Goal: Task Accomplishment & Management: Use online tool/utility

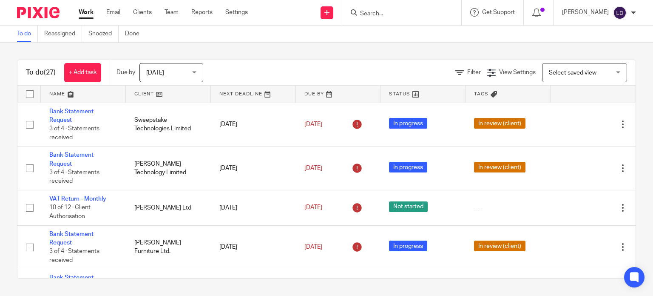
click at [155, 96] on link at bounding box center [168, 94] width 85 height 17
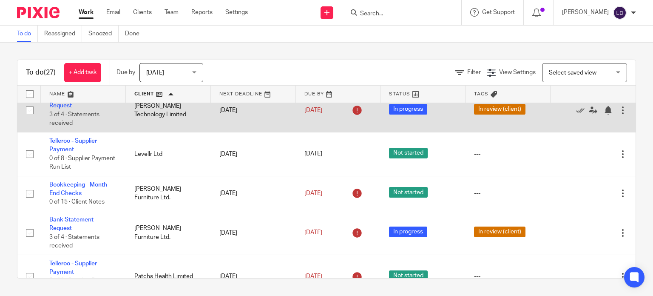
scroll to position [425, 0]
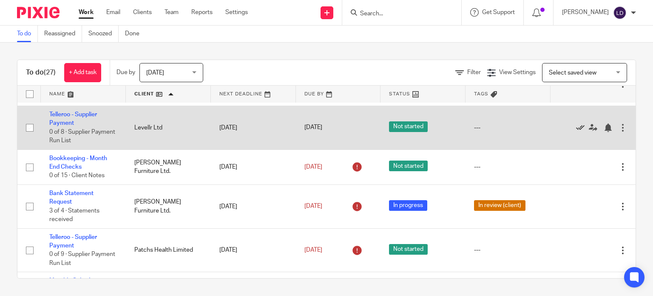
click at [576, 128] on icon at bounding box center [580, 127] width 9 height 9
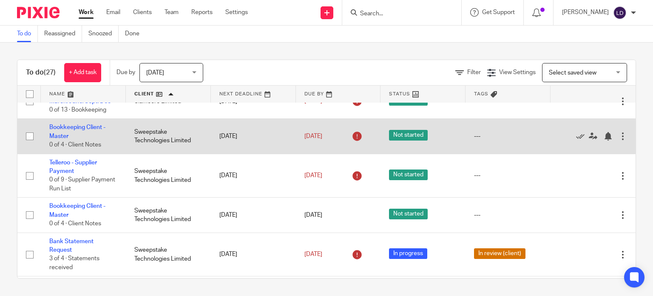
scroll to position [851, 0]
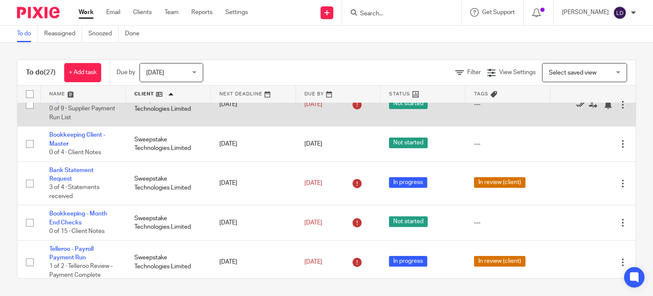
click at [576, 109] on icon at bounding box center [580, 104] width 9 height 9
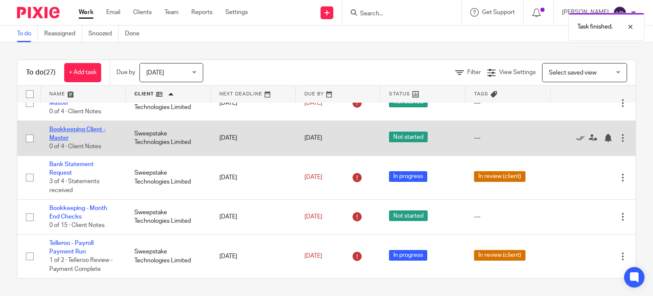
click at [97, 131] on link "Bookkeeping Client - Master" at bounding box center [77, 133] width 56 height 14
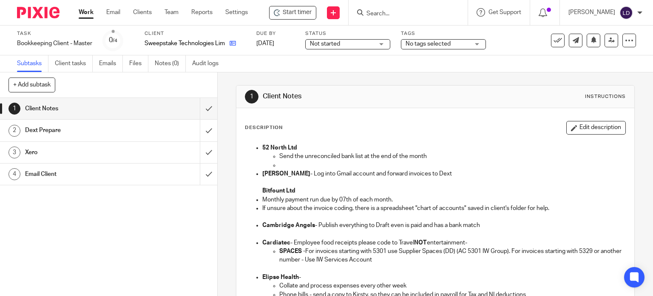
click at [236, 44] on icon at bounding box center [233, 43] width 6 height 6
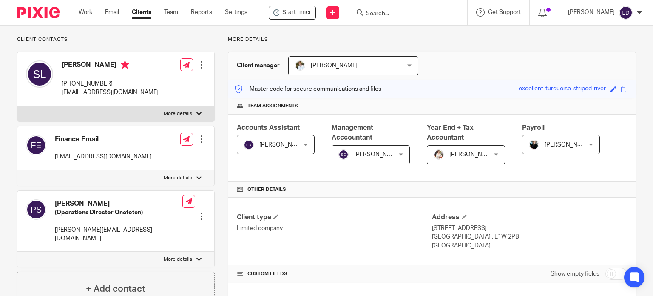
scroll to position [71, 0]
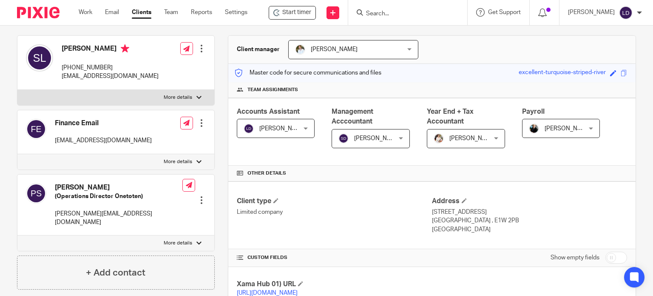
click at [302, 126] on div "Lewis Darlington Lewis Darlington" at bounding box center [276, 128] width 78 height 19
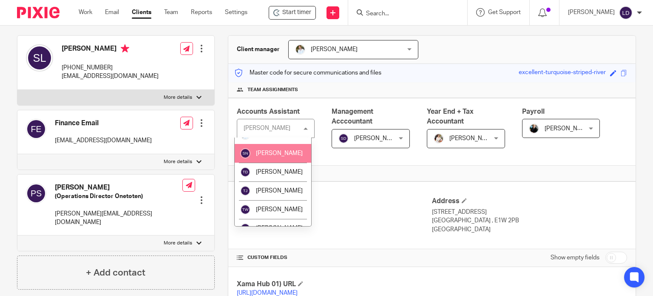
scroll to position [425, 0]
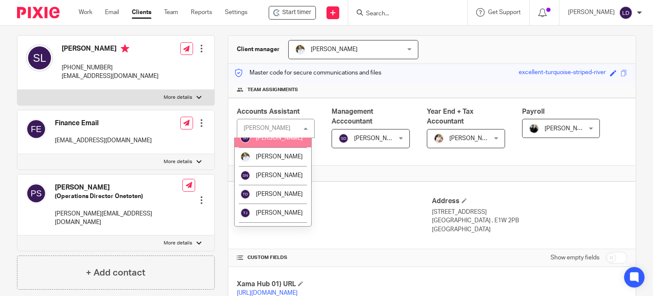
click at [278, 147] on li "Sam Dell" at bounding box center [273, 137] width 77 height 19
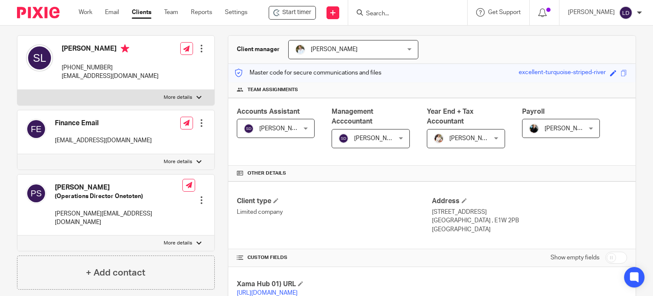
click at [292, 161] on div "Accounts Assistant Sam Dell Sam Dell Not selected Alex.combes@wilson-partners.c…" at bounding box center [432, 132] width 408 height 68
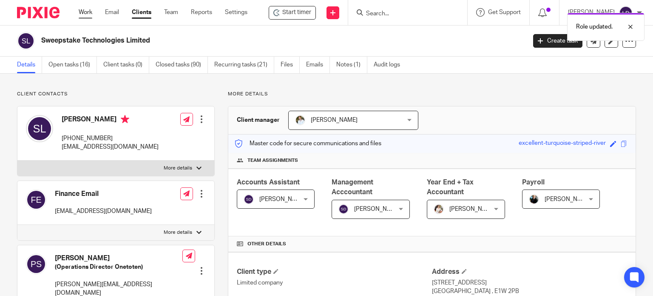
drag, startPoint x: 0, startPoint y: 0, endPoint x: 81, endPoint y: 12, distance: 81.7
click at [81, 12] on link "Work" at bounding box center [86, 12] width 14 height 9
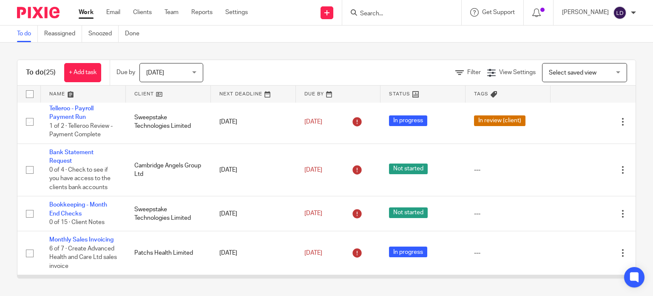
scroll to position [142, 0]
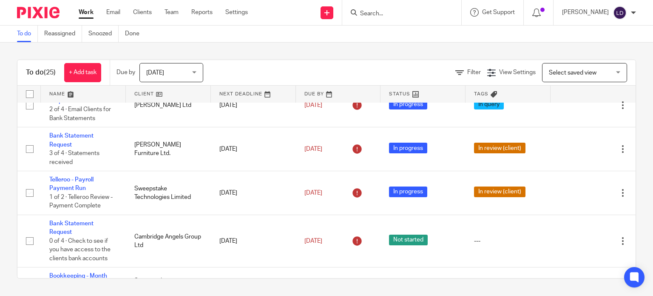
click at [156, 91] on link at bounding box center [168, 94] width 85 height 17
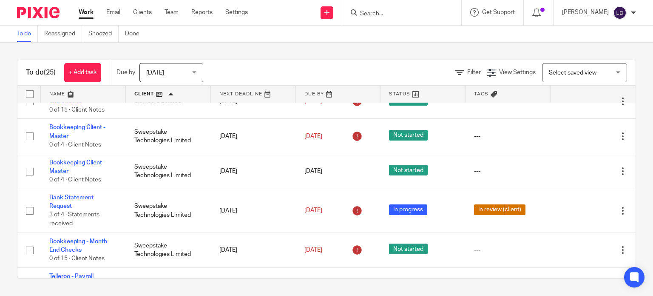
scroll to position [826, 0]
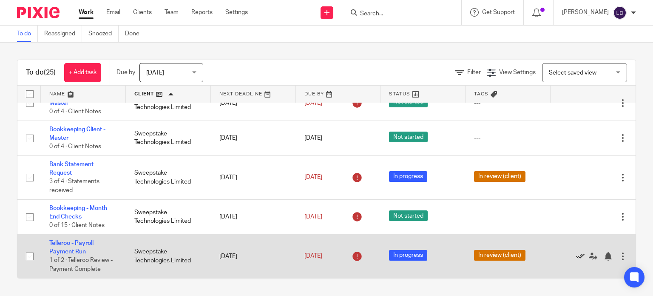
click at [576, 256] on icon at bounding box center [580, 256] width 9 height 9
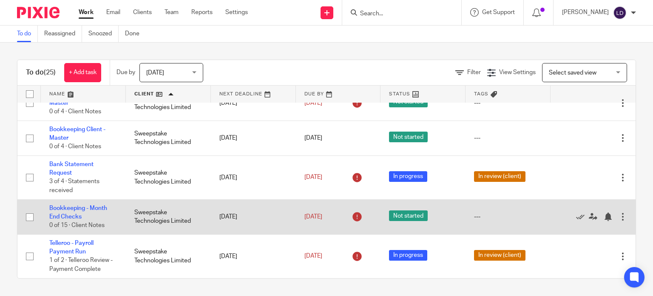
scroll to position [782, 0]
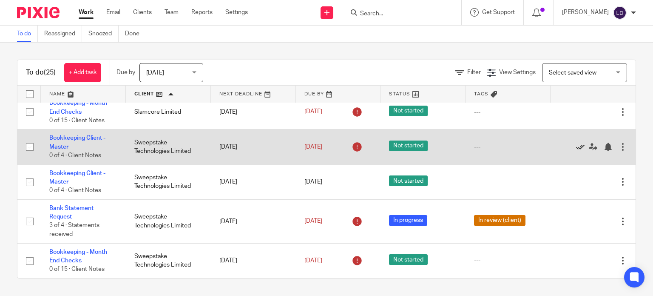
click at [576, 143] on icon at bounding box center [580, 147] width 9 height 9
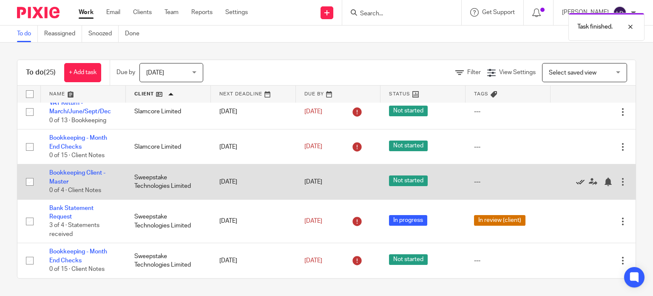
click at [576, 180] on icon at bounding box center [580, 181] width 9 height 9
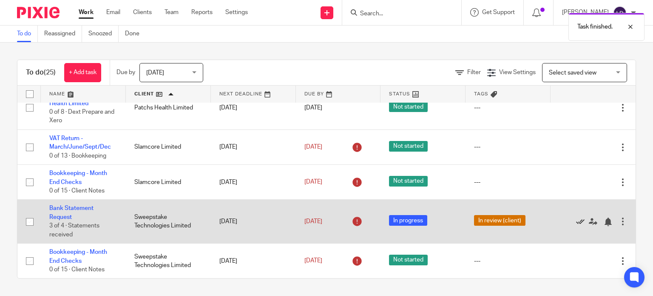
click at [576, 217] on icon at bounding box center [580, 221] width 9 height 9
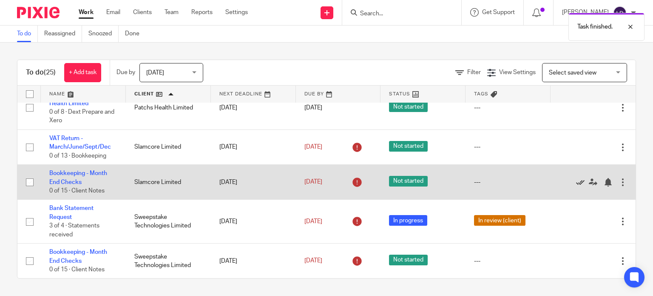
scroll to position [668, 0]
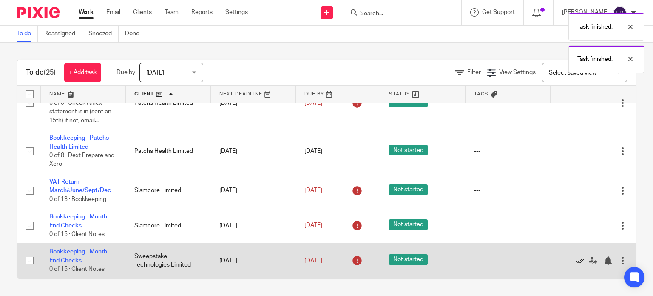
click at [576, 260] on icon at bounding box center [580, 260] width 9 height 9
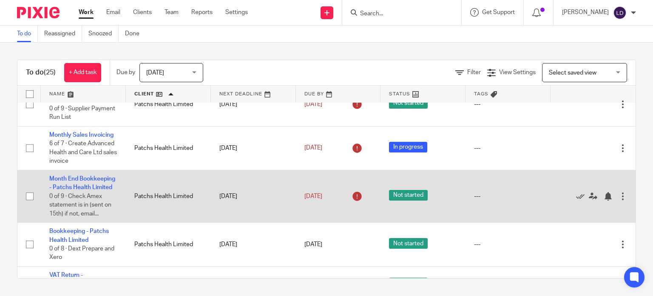
scroll to position [633, 0]
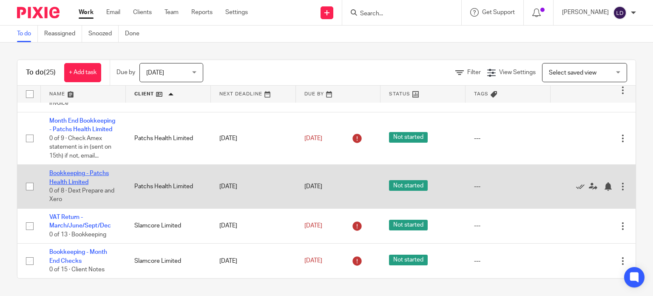
click at [82, 174] on link "Bookkeeping - Patchs Health Limited" at bounding box center [79, 177] width 60 height 14
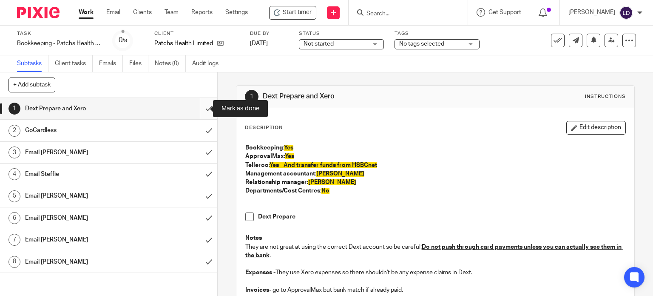
click at [197, 108] on input "submit" at bounding box center [108, 108] width 217 height 21
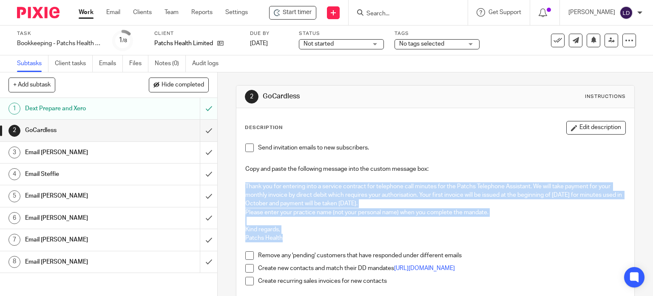
drag, startPoint x: 243, startPoint y: 182, endPoint x: 279, endPoint y: 236, distance: 64.8
click at [283, 238] on div "Send invitation emails to new subscribers. Copy and paste the following message…" at bounding box center [435, 230] width 389 height 183
copy div "Thank you for entering into a service contract for telephone call minutes for t…"
click at [203, 129] on input "submit" at bounding box center [108, 130] width 217 height 21
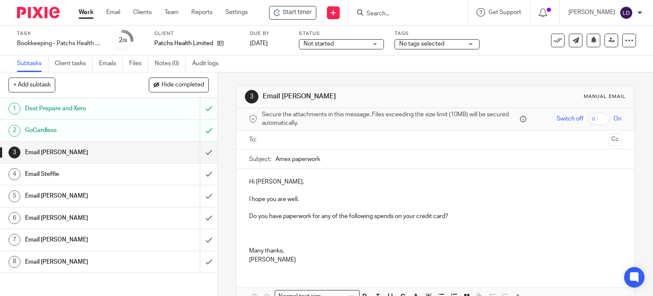
click at [359, 143] on input "text" at bounding box center [435, 140] width 341 height 10
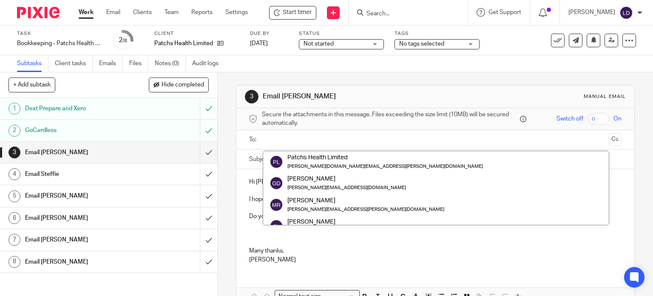
scroll to position [171, 0]
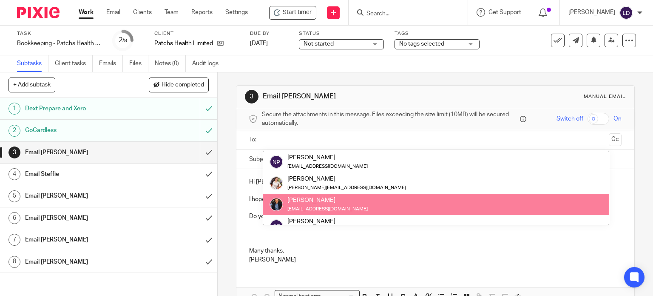
click at [256, 240] on p at bounding box center [435, 234] width 373 height 26
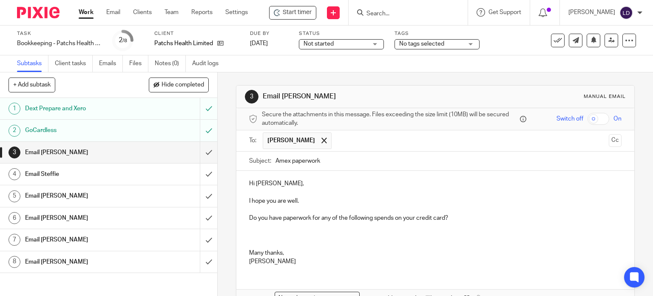
drag, startPoint x: 316, startPoint y: 140, endPoint x: 316, endPoint y: 145, distance: 5.5
click at [322, 140] on span at bounding box center [325, 140] width 6 height 6
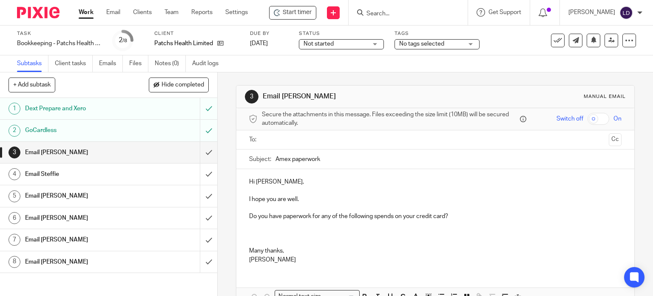
click at [314, 146] on ul at bounding box center [436, 140] width 347 height 14
click at [291, 141] on input "text" at bounding box center [435, 140] width 341 height 10
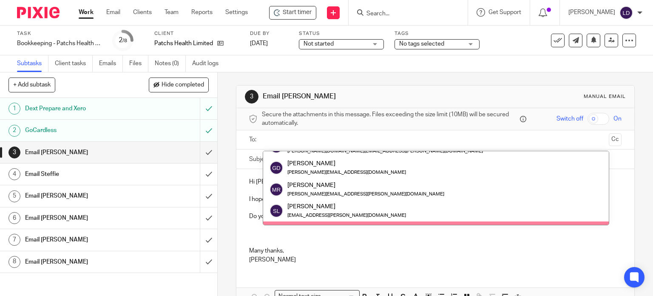
scroll to position [0, 0]
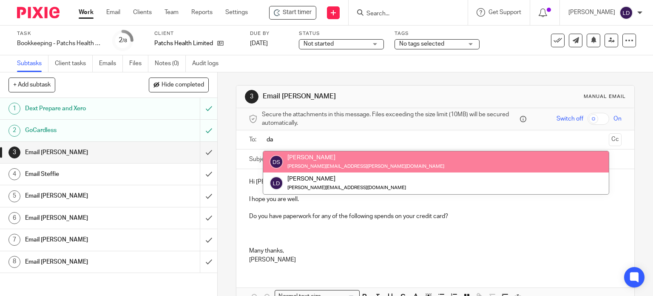
type input "da"
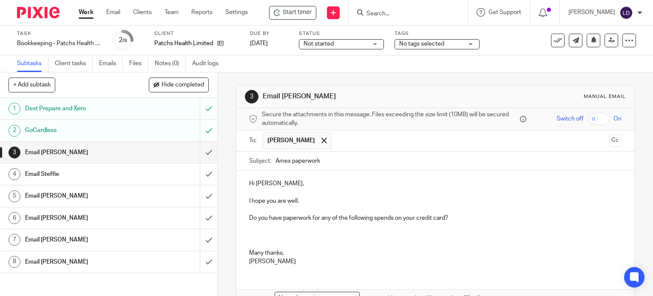
click at [303, 202] on p "I hope you are well." at bounding box center [435, 201] width 373 height 9
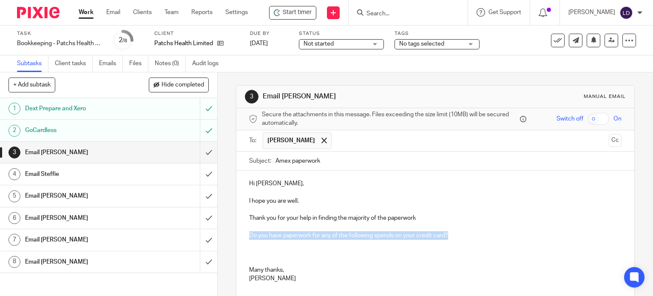
drag, startPoint x: 456, startPoint y: 236, endPoint x: 234, endPoint y: 234, distance: 221.7
click at [237, 234] on div "Hi Dan, I hope you are well. Thank you for your help in finding the majority of…" at bounding box center [436, 230] width 399 height 118
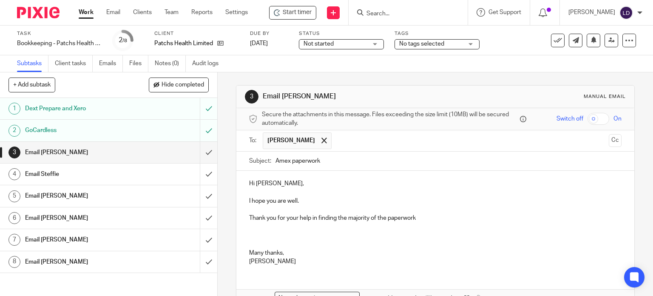
click at [253, 234] on p at bounding box center [435, 235] width 373 height 26
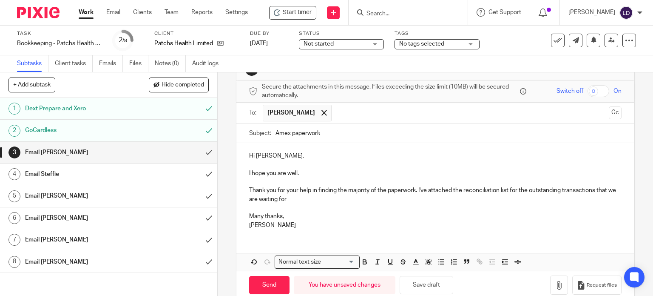
scroll to position [43, 0]
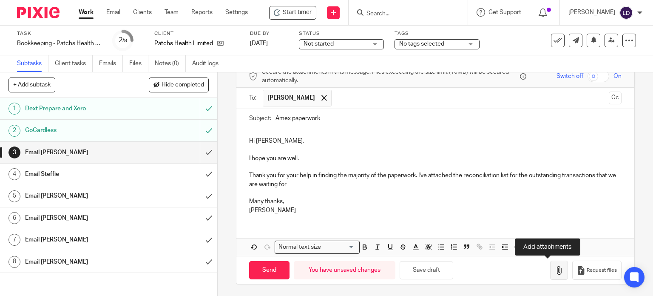
click at [550, 274] on button "button" at bounding box center [559, 269] width 18 height 19
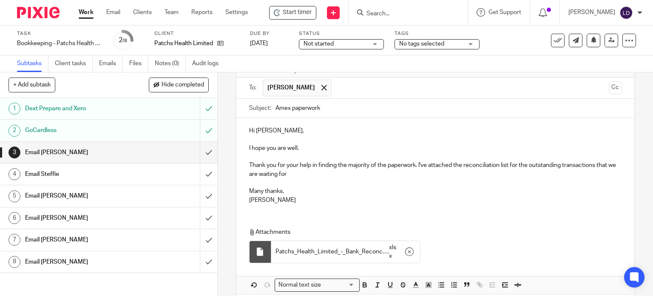
scroll to position [90, 0]
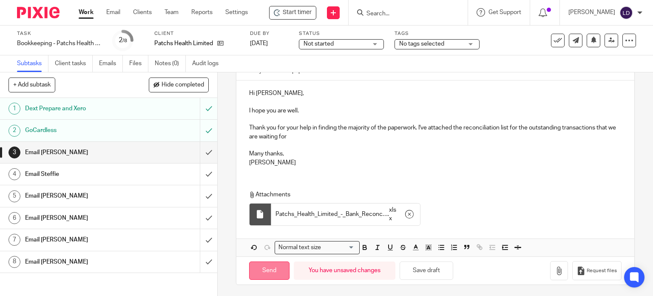
click at [274, 269] on input "Send" at bounding box center [269, 270] width 40 height 18
type input "Sent"
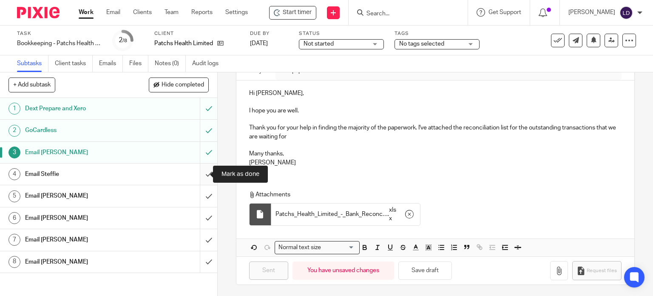
click at [206, 172] on input "submit" at bounding box center [108, 173] width 217 height 21
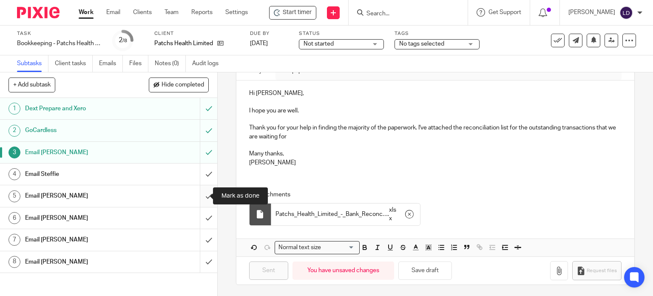
click at [197, 194] on input "submit" at bounding box center [108, 195] width 217 height 21
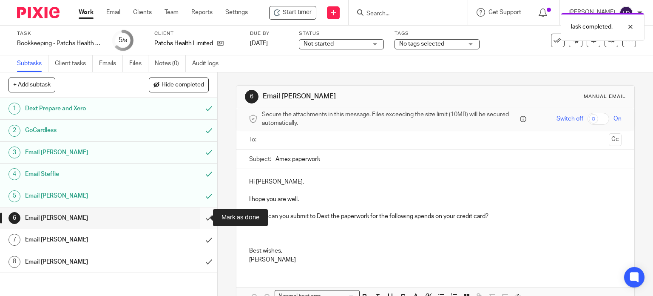
click at [200, 217] on input "submit" at bounding box center [108, 217] width 217 height 21
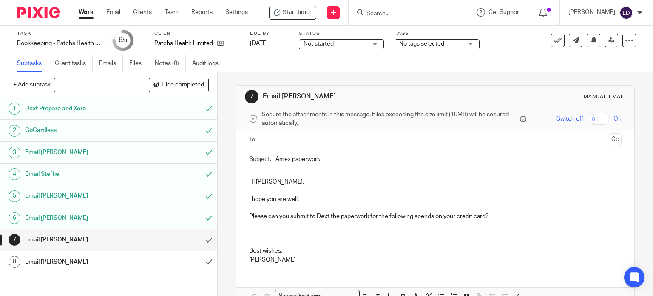
click at [286, 140] on input "text" at bounding box center [435, 140] width 341 height 10
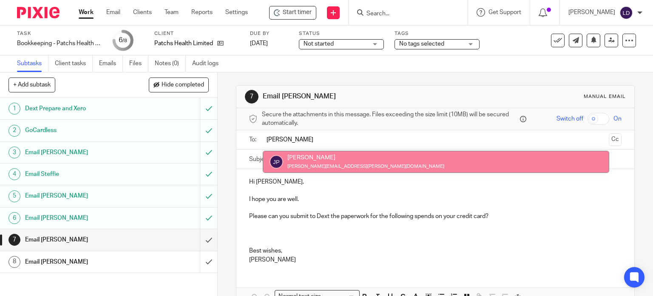
type input "[PERSON_NAME]"
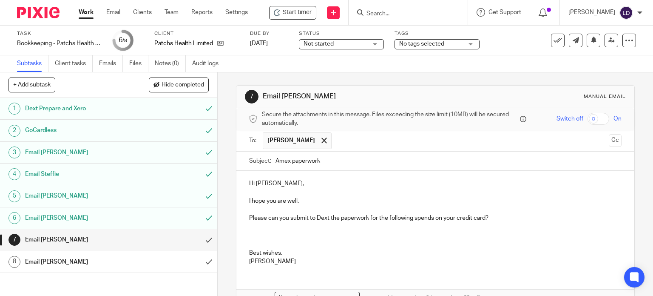
scroll to position [51, 0]
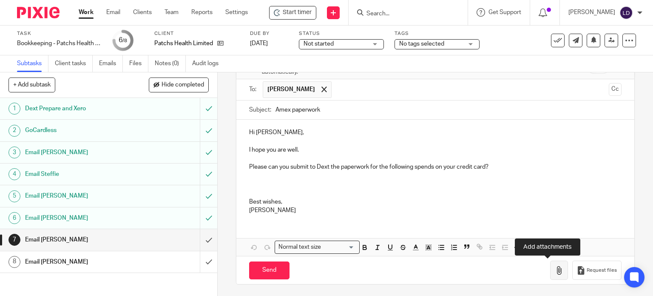
click at [555, 268] on icon "button" at bounding box center [559, 270] width 9 height 9
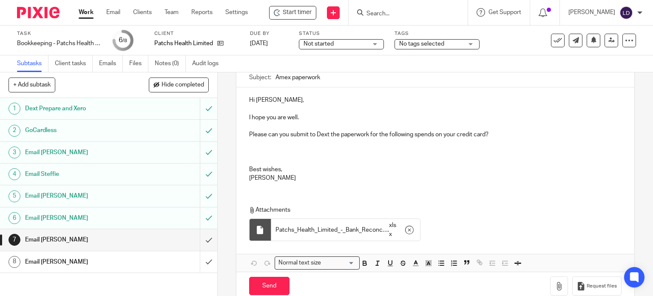
scroll to position [99, 0]
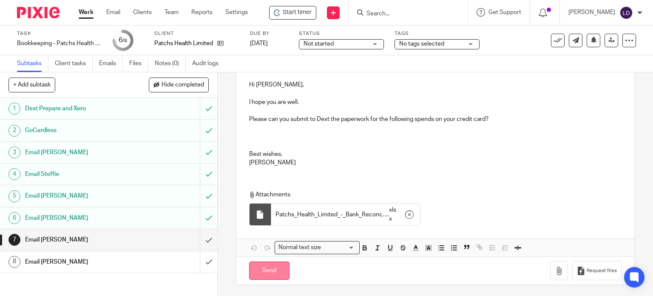
click at [267, 272] on input "Send" at bounding box center [269, 270] width 40 height 18
type input "Sent"
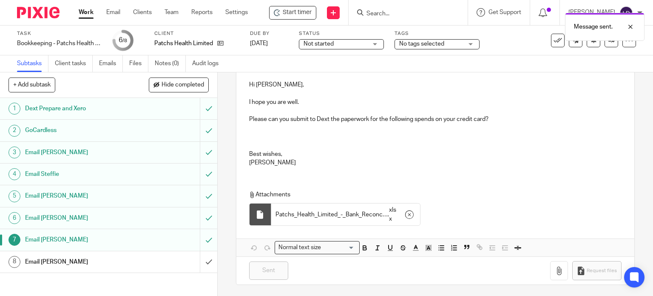
click at [161, 257] on div "Email Marcus" at bounding box center [108, 261] width 166 height 13
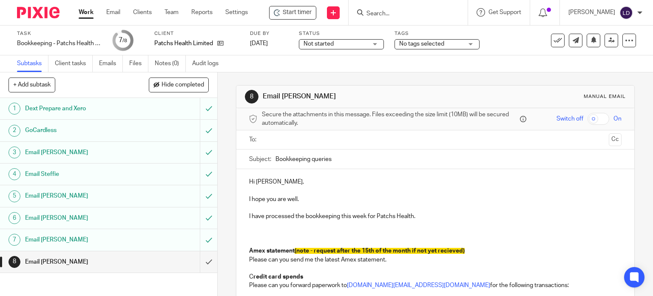
click at [272, 143] on input "text" at bounding box center [435, 140] width 341 height 10
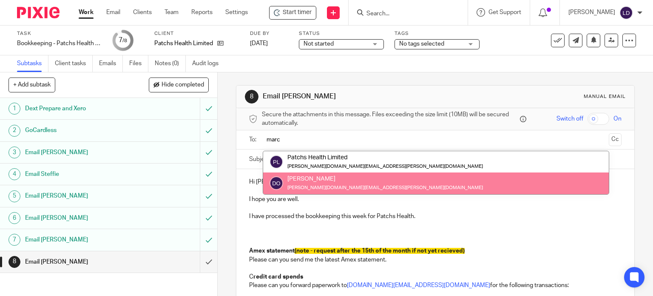
type input "marc"
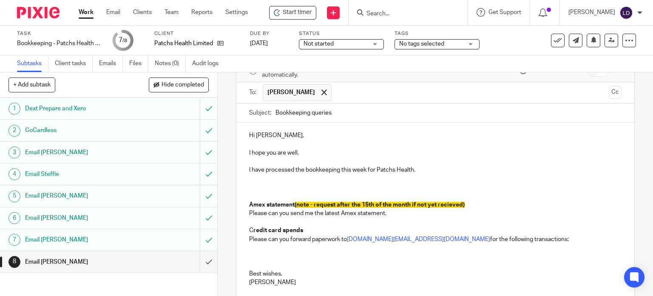
scroll to position [71, 0]
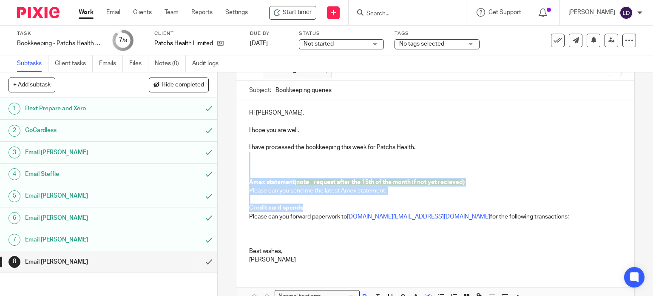
drag, startPoint x: 304, startPoint y: 208, endPoint x: 239, endPoint y: 158, distance: 82.5
click at [239, 158] on div "Hi Marcus, I hope you are well. I have processed the bookkeeping this week for …" at bounding box center [436, 185] width 399 height 170
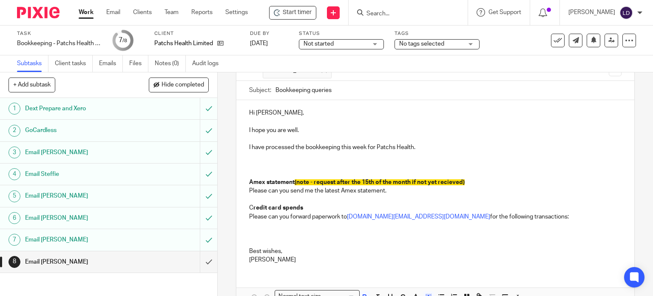
scroll to position [68, 0]
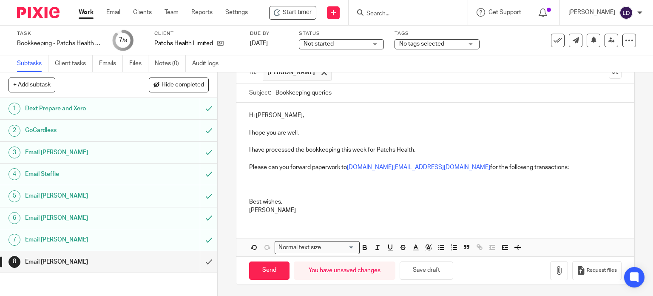
click at [475, 167] on p "Please can you forward paperwork to max.marcusspectra.credit@dext.cc for the fo…" at bounding box center [435, 167] width 373 height 9
click at [423, 151] on p "I have processed the bookkeeping this week for Patchs Health." at bounding box center [435, 149] width 373 height 9
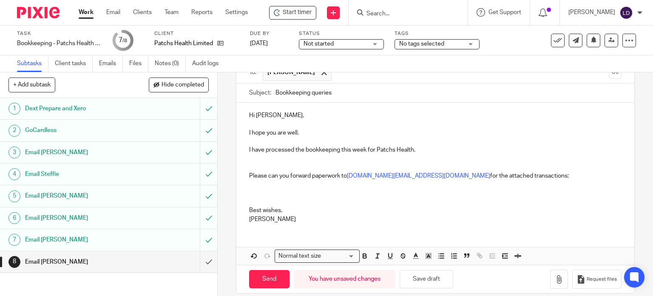
scroll to position [71, 0]
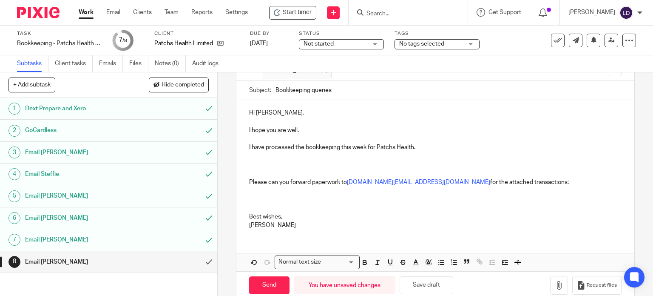
click at [288, 182] on p "Please can you forward paperwork to max.marcusspectra.credit@dext.cc for the at…" at bounding box center [435, 182] width 373 height 9
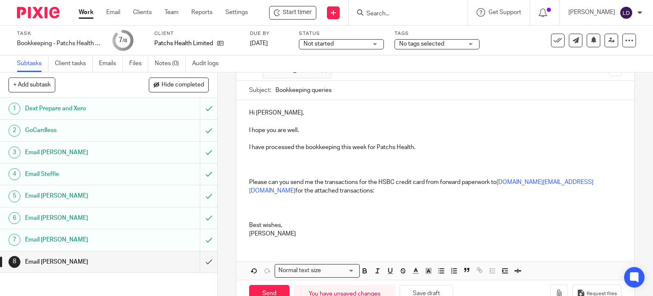
click at [436, 181] on p "Please can you send me the transactions for the HSBC credit card from forward p…" at bounding box center [435, 186] width 373 height 17
click at [282, 163] on p at bounding box center [435, 164] width 373 height 9
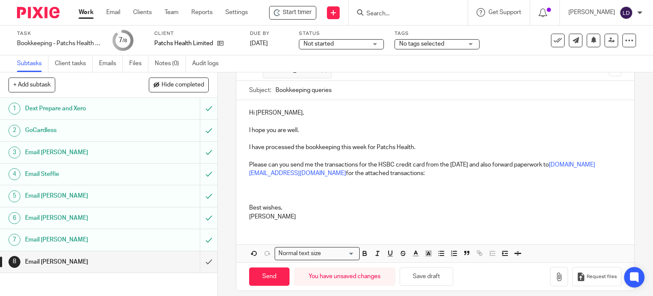
click at [299, 202] on p at bounding box center [435, 191] width 373 height 26
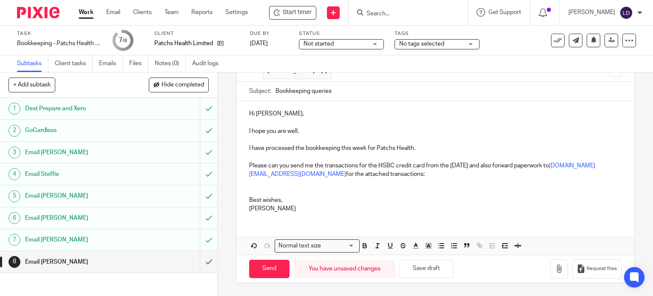
scroll to position [60, 0]
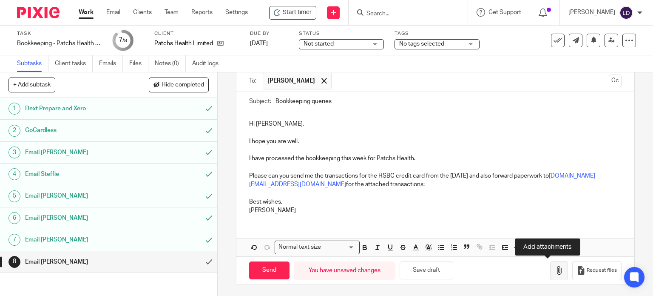
click at [555, 268] on icon "button" at bounding box center [559, 270] width 9 height 9
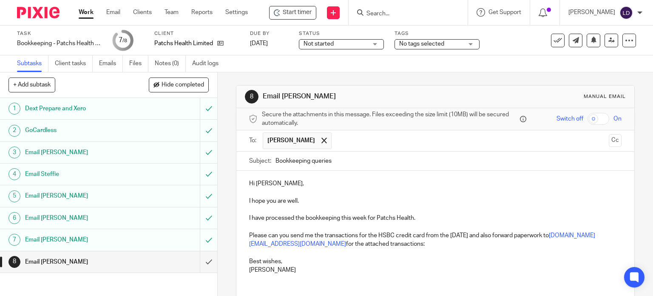
scroll to position [107, 0]
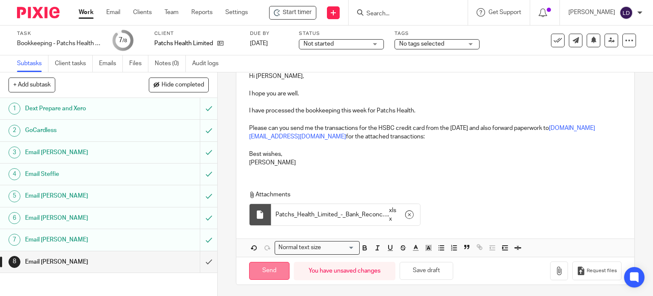
click at [271, 268] on input "Send" at bounding box center [269, 271] width 40 height 18
type input "Sent"
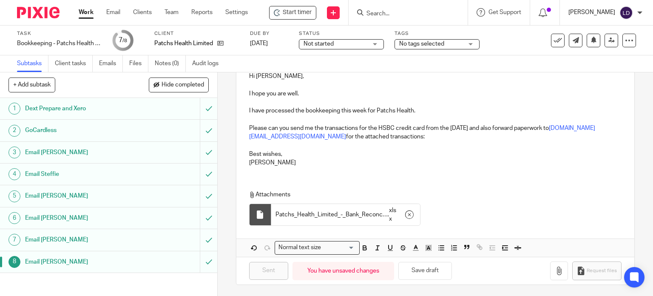
click at [590, 11] on p "Lewis Darlington" at bounding box center [592, 12] width 47 height 9
click at [609, 62] on li "Logout" at bounding box center [608, 59] width 56 height 12
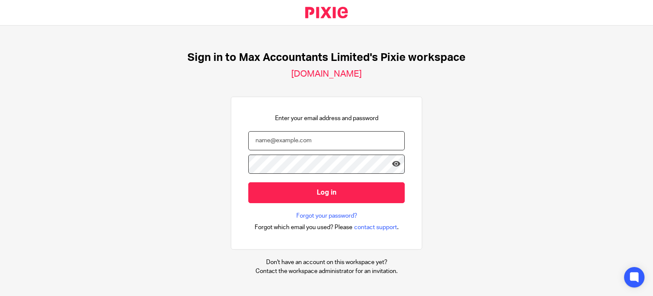
type input "[PERSON_NAME][EMAIL_ADDRESS][DOMAIN_NAME]"
